Goal: Task Accomplishment & Management: Manage account settings

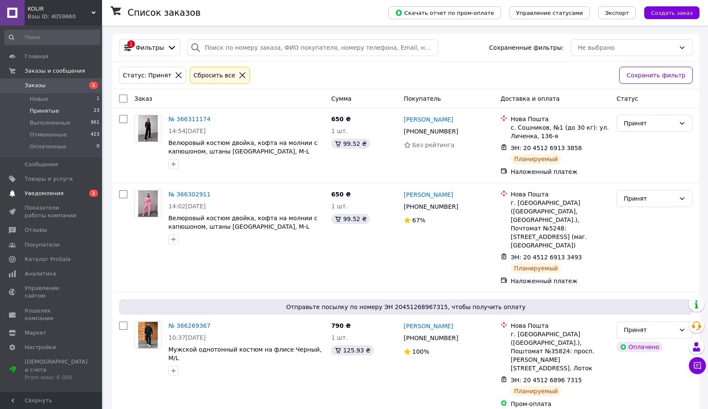
click at [49, 196] on span "Уведомления" at bounding box center [44, 194] width 39 height 8
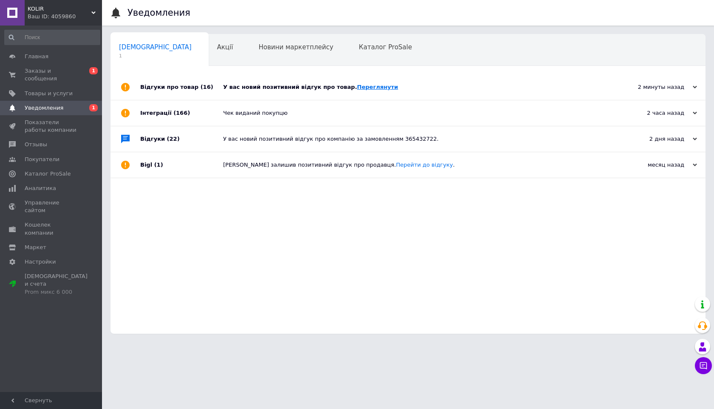
click at [360, 87] on link "Переглянути" at bounding box center [377, 87] width 41 height 6
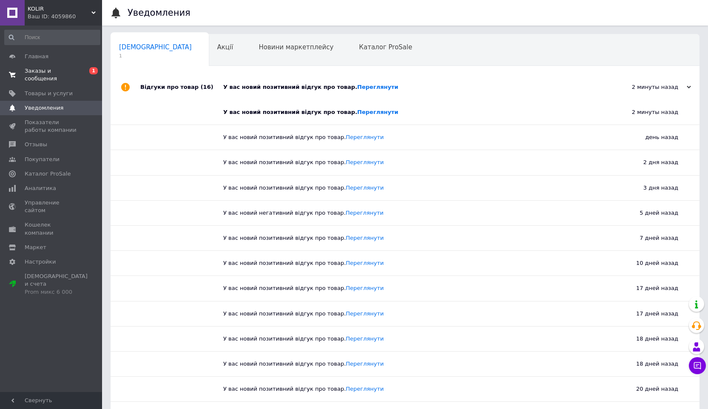
click at [46, 68] on span "Заказы и сообщения" at bounding box center [52, 74] width 54 height 15
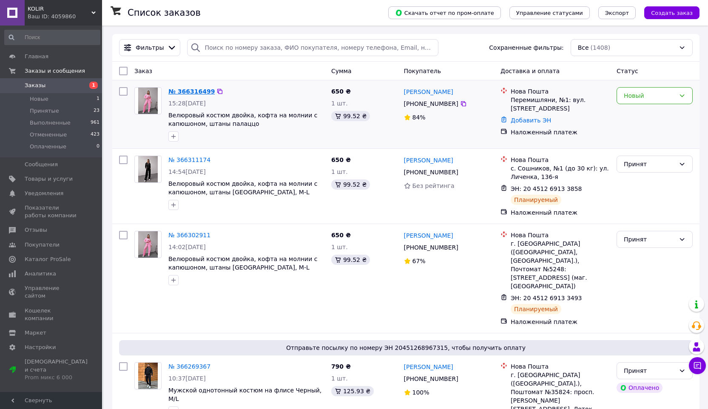
click at [189, 93] on link "№ 366316499" at bounding box center [191, 91] width 46 height 7
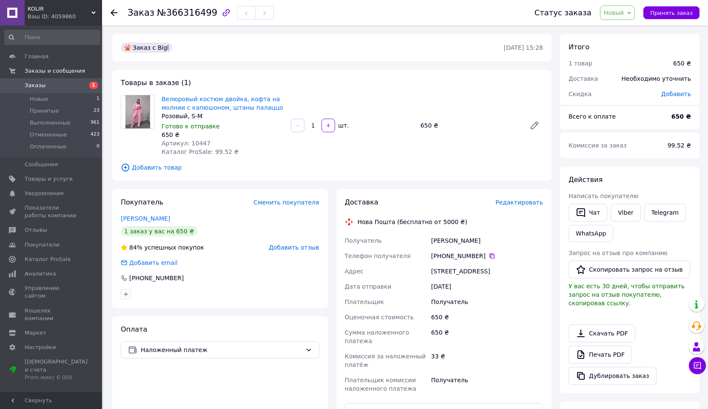
click at [615, 11] on span "Новый" at bounding box center [614, 12] width 20 height 7
click at [621, 30] on li "Принят" at bounding box center [622, 29] width 45 height 13
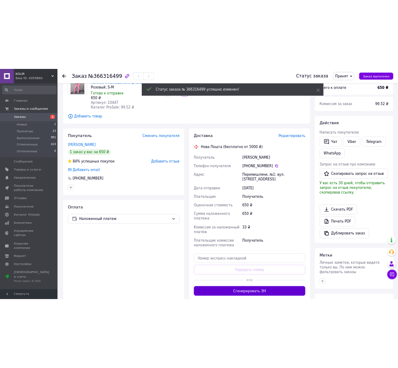
scroll to position [85, 0]
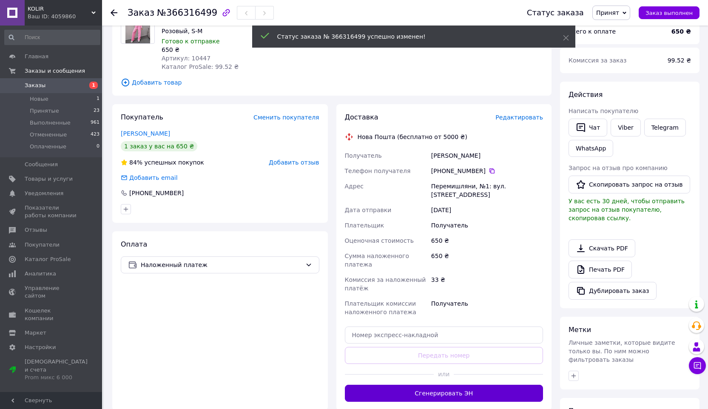
click at [449, 386] on button "Сгенерировать ЭН" at bounding box center [444, 393] width 199 height 17
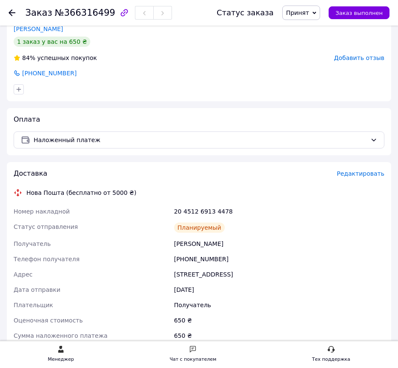
scroll to position [205, 0]
drag, startPoint x: 174, startPoint y: 244, endPoint x: 228, endPoint y: 244, distance: 54.0
click at [228, 244] on div "[PERSON_NAME]" at bounding box center [278, 243] width 213 height 15
copy div "[PERSON_NAME]"
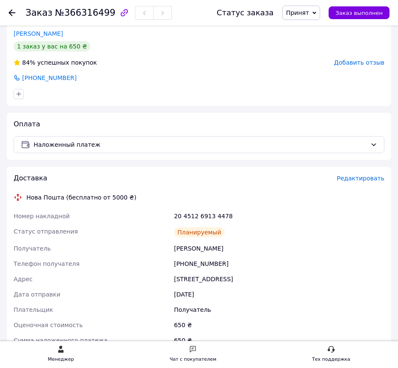
scroll to position [259, 0]
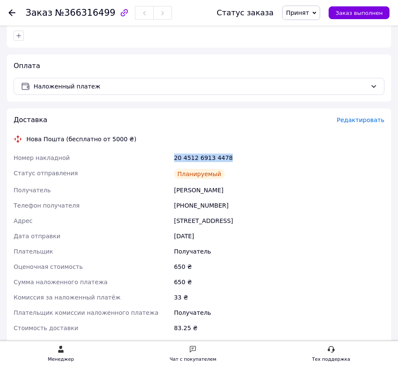
drag, startPoint x: 175, startPoint y: 156, endPoint x: 247, endPoint y: 157, distance: 71.9
click at [247, 157] on div "20 4512 6913 4478" at bounding box center [278, 157] width 213 height 15
copy div "20 4512 6913 4478"
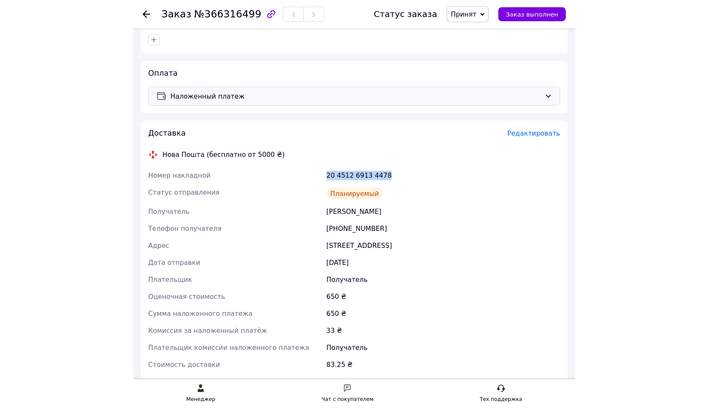
scroll to position [149, 0]
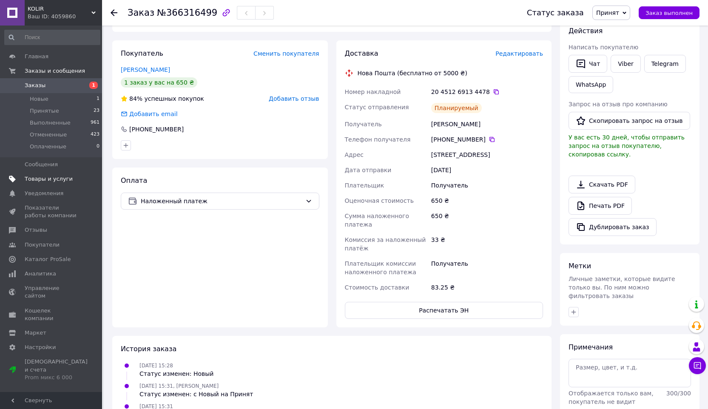
click at [48, 178] on span "Товары и услуги" at bounding box center [49, 179] width 48 height 8
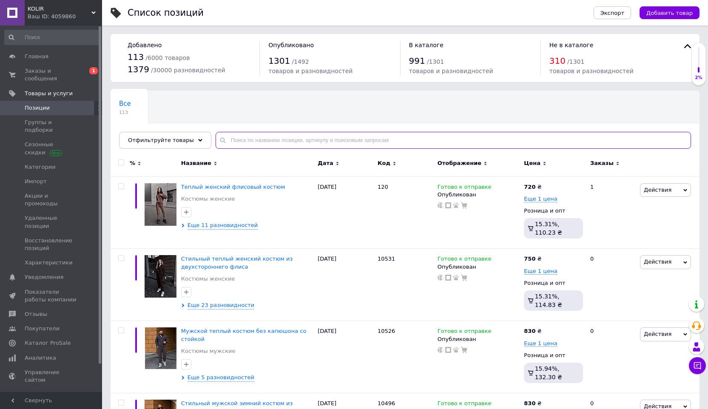
click at [241, 139] on input "text" at bounding box center [453, 140] width 475 height 17
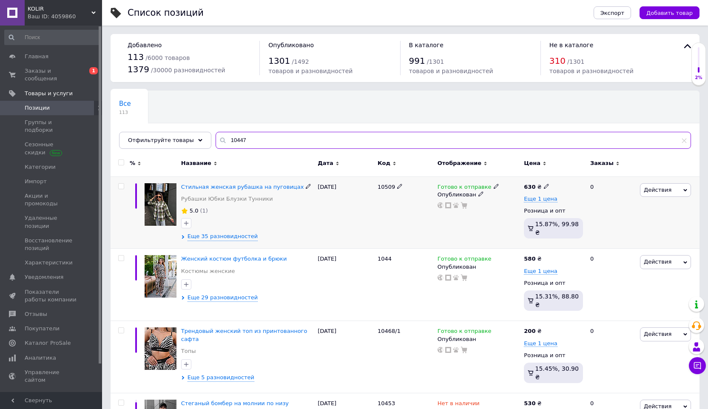
type input "10447"
